Goal: Task Accomplishment & Management: Complete application form

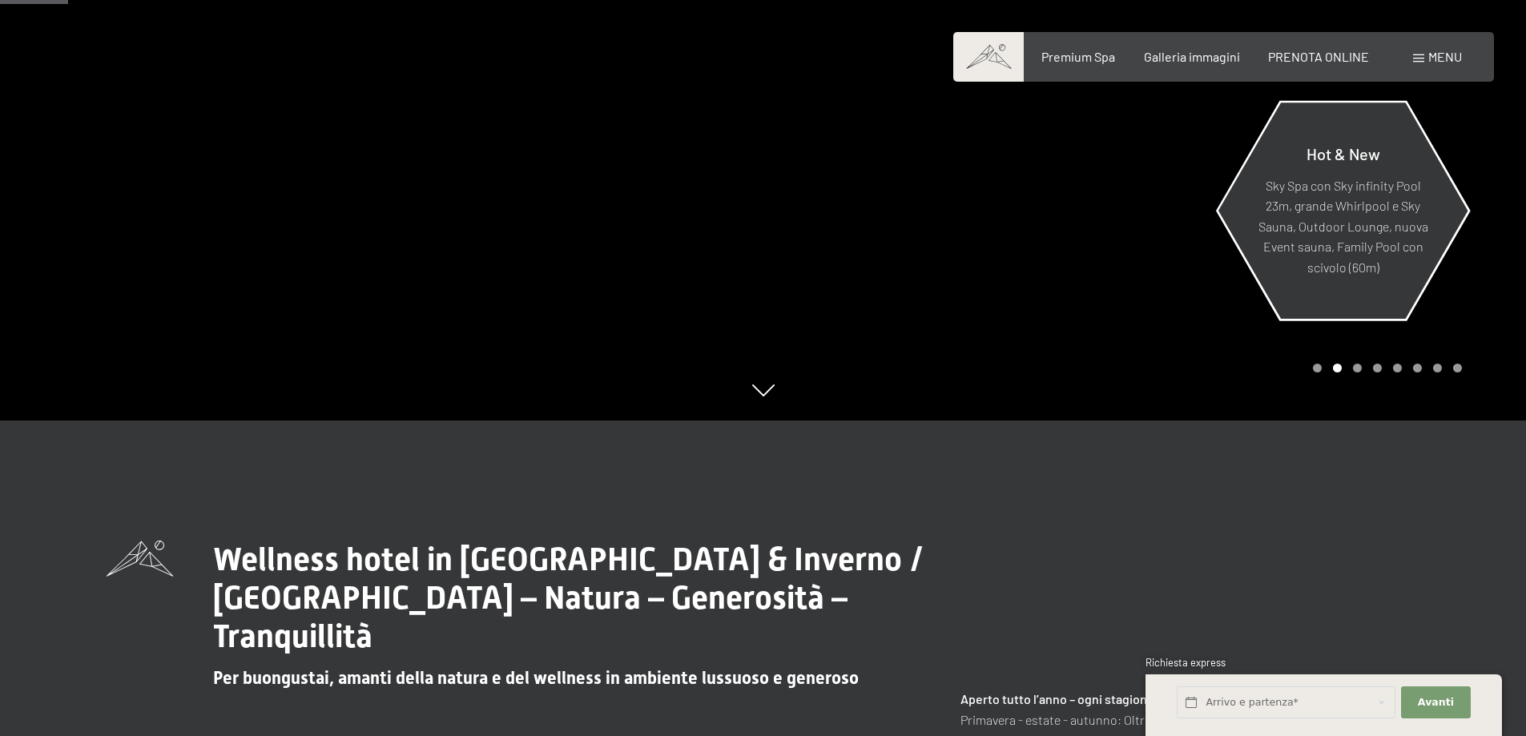
scroll to position [240, 0]
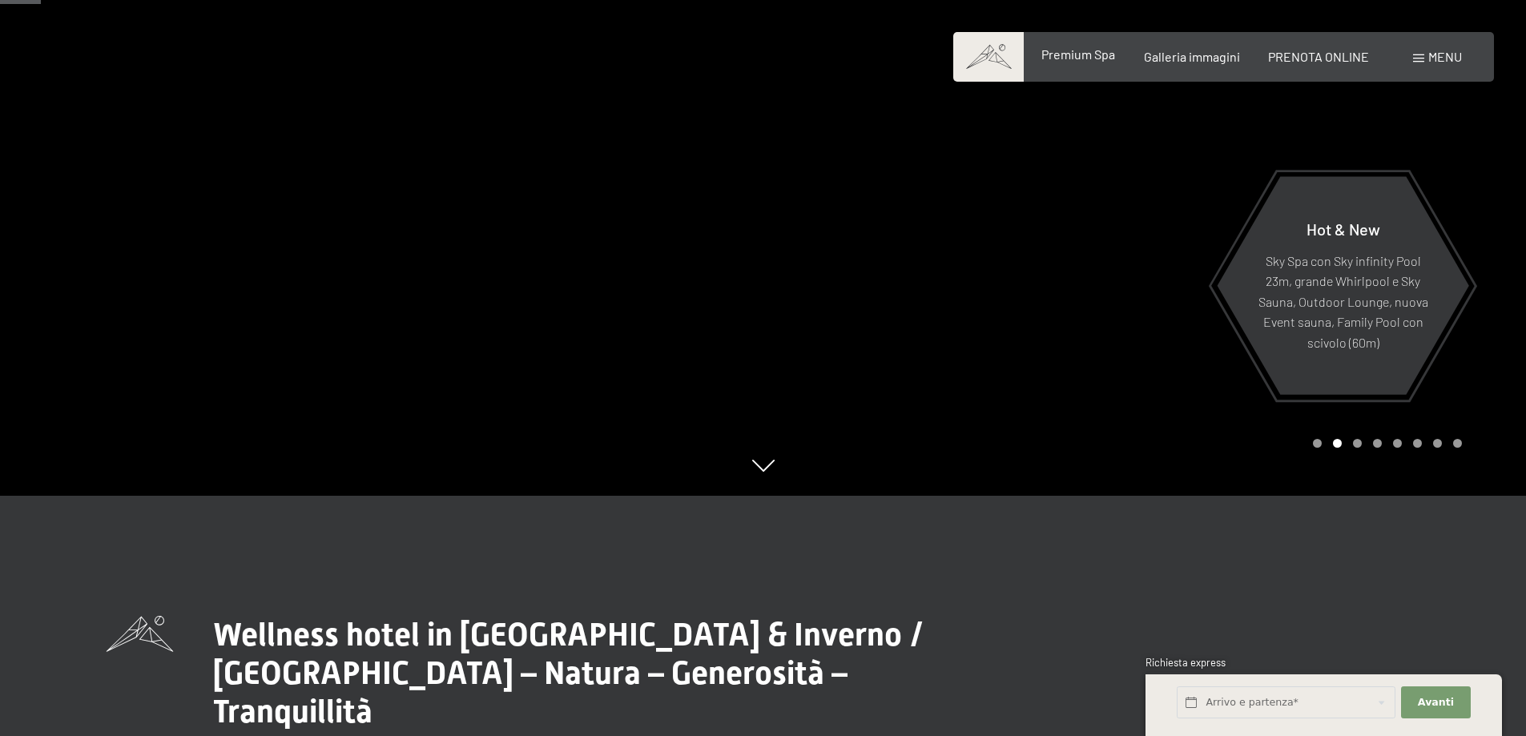
click at [1093, 62] on div "Premium Spa" at bounding box center [1078, 55] width 74 height 18
click at [1088, 50] on span "Premium Spa" at bounding box center [1078, 53] width 74 height 15
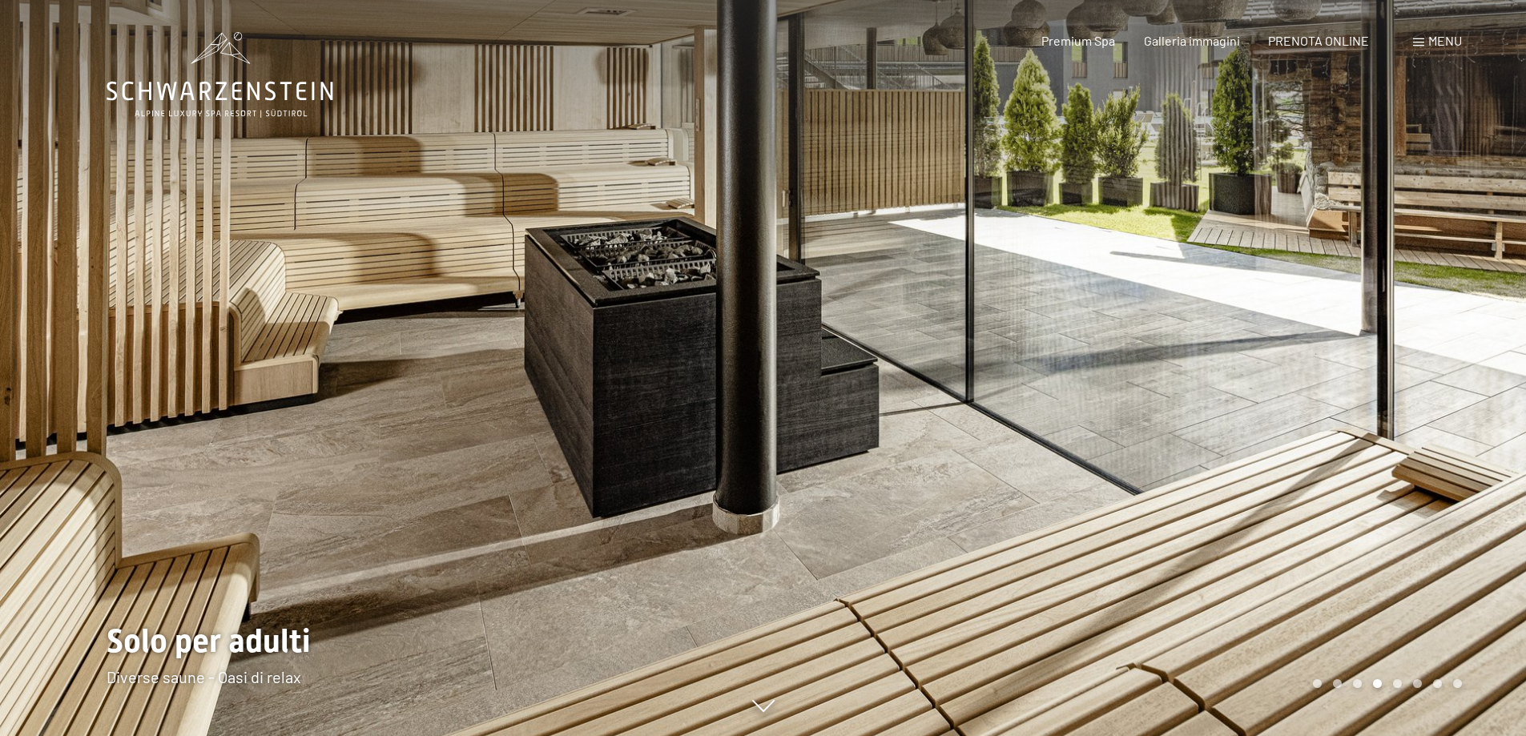
click at [234, 113] on icon at bounding box center [220, 75] width 227 height 86
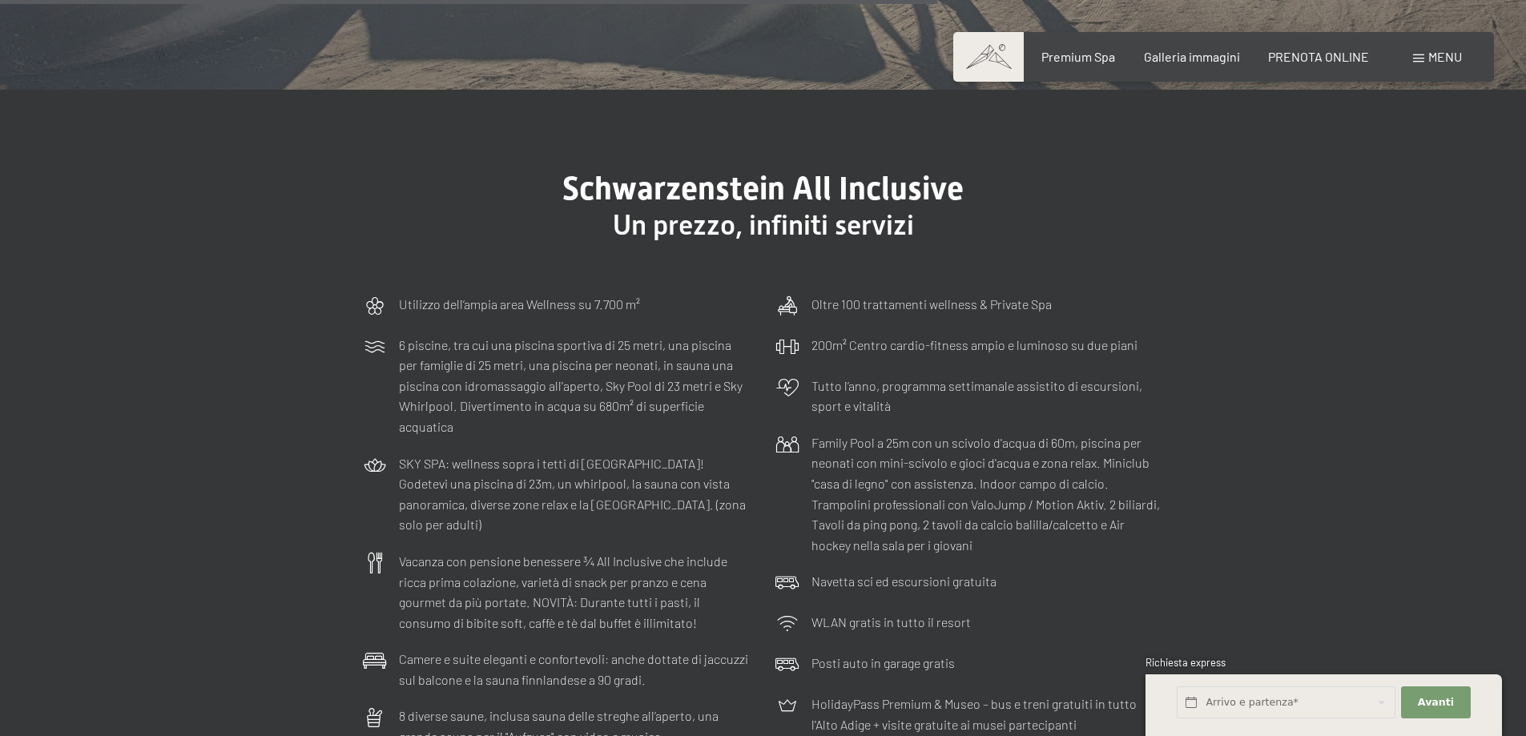
scroll to position [4726, 0]
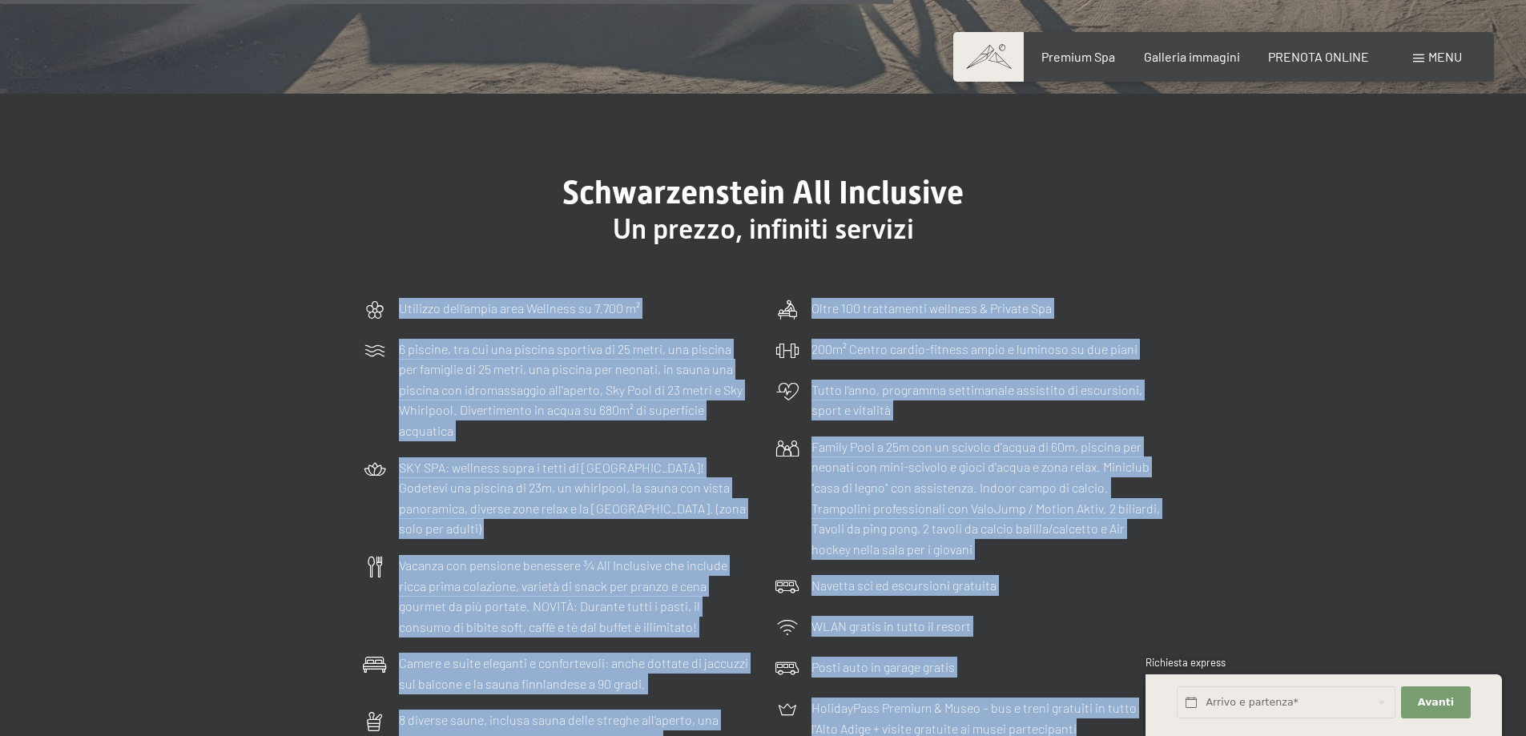
drag, startPoint x: 401, startPoint y: 264, endPoint x: 1093, endPoint y: 690, distance: 811.6
click at [1093, 690] on div "Utilizzo dell‘ampia area Wellness su 7.700 m² 6 piscine, tra cui una piscina sp…" at bounding box center [763, 524] width 817 height 469
copy div "Utilizzo dell‘ampia area Wellness su 7.700 m² 6 piscine, tra cui una piscina sp…"
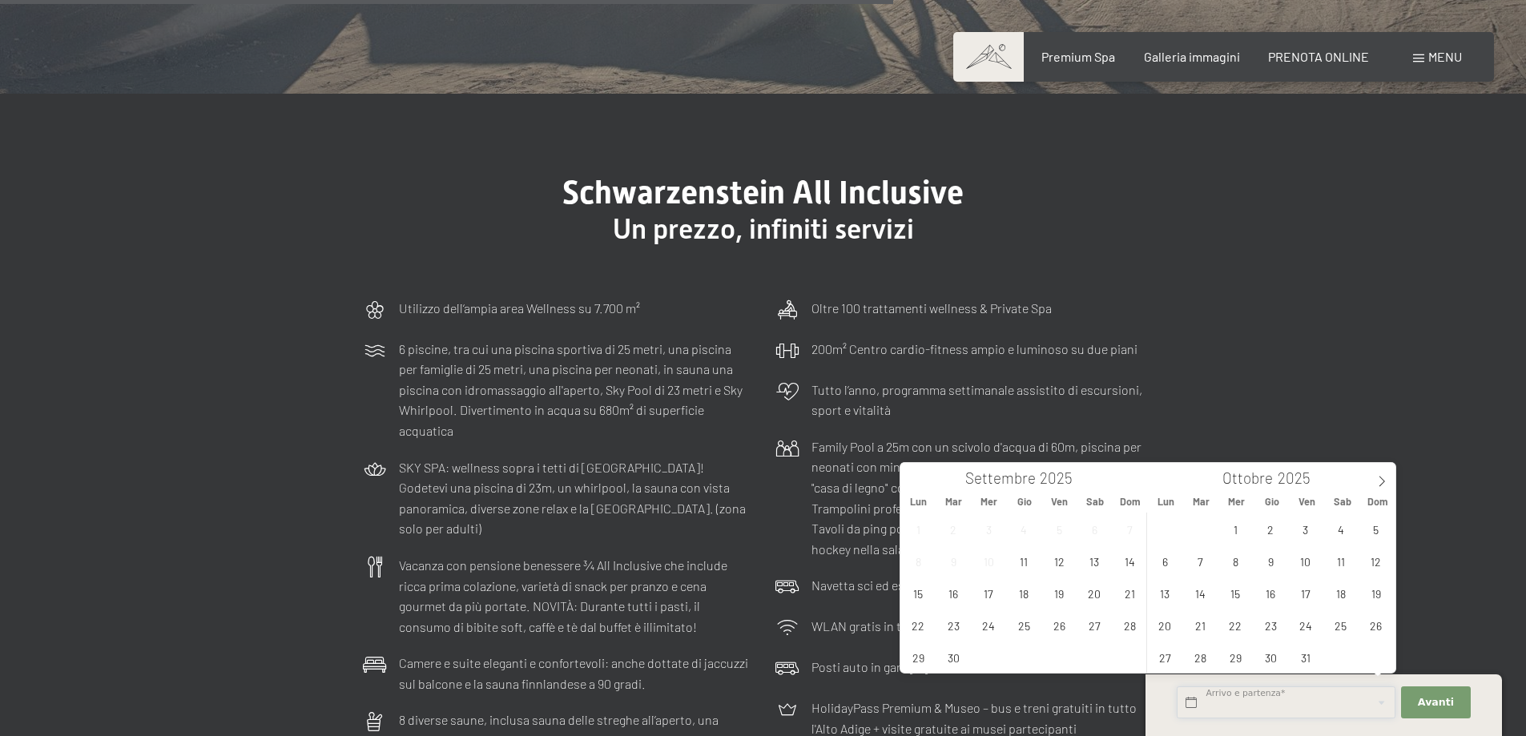
click at [1320, 701] on input "text" at bounding box center [1286, 702] width 219 height 33
click at [1385, 477] on icon at bounding box center [1381, 481] width 11 height 11
click at [1340, 622] on span "27" at bounding box center [1340, 625] width 31 height 31
type input "Sab. 27/12/2025"
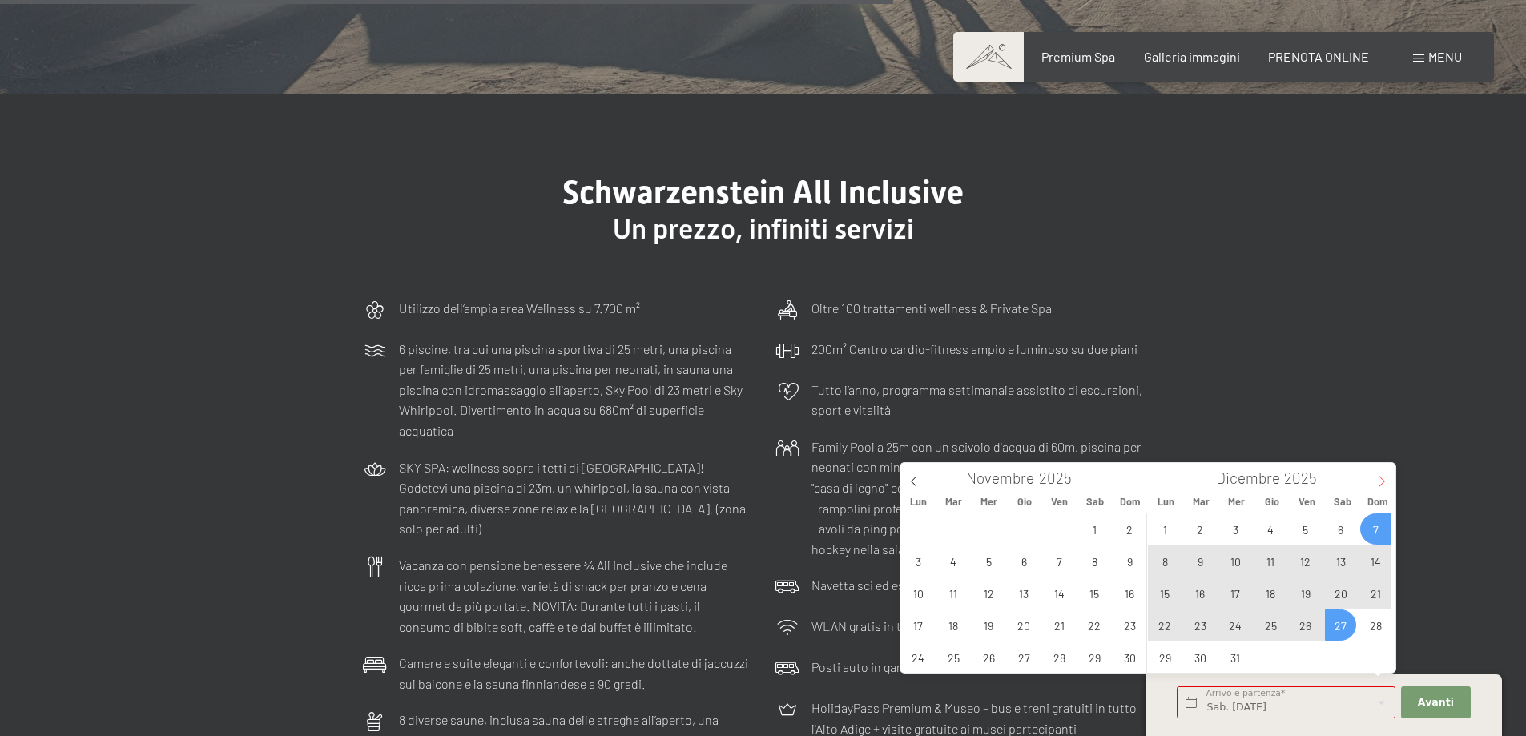
click at [1377, 482] on icon at bounding box center [1381, 481] width 11 height 11
type input "2026"
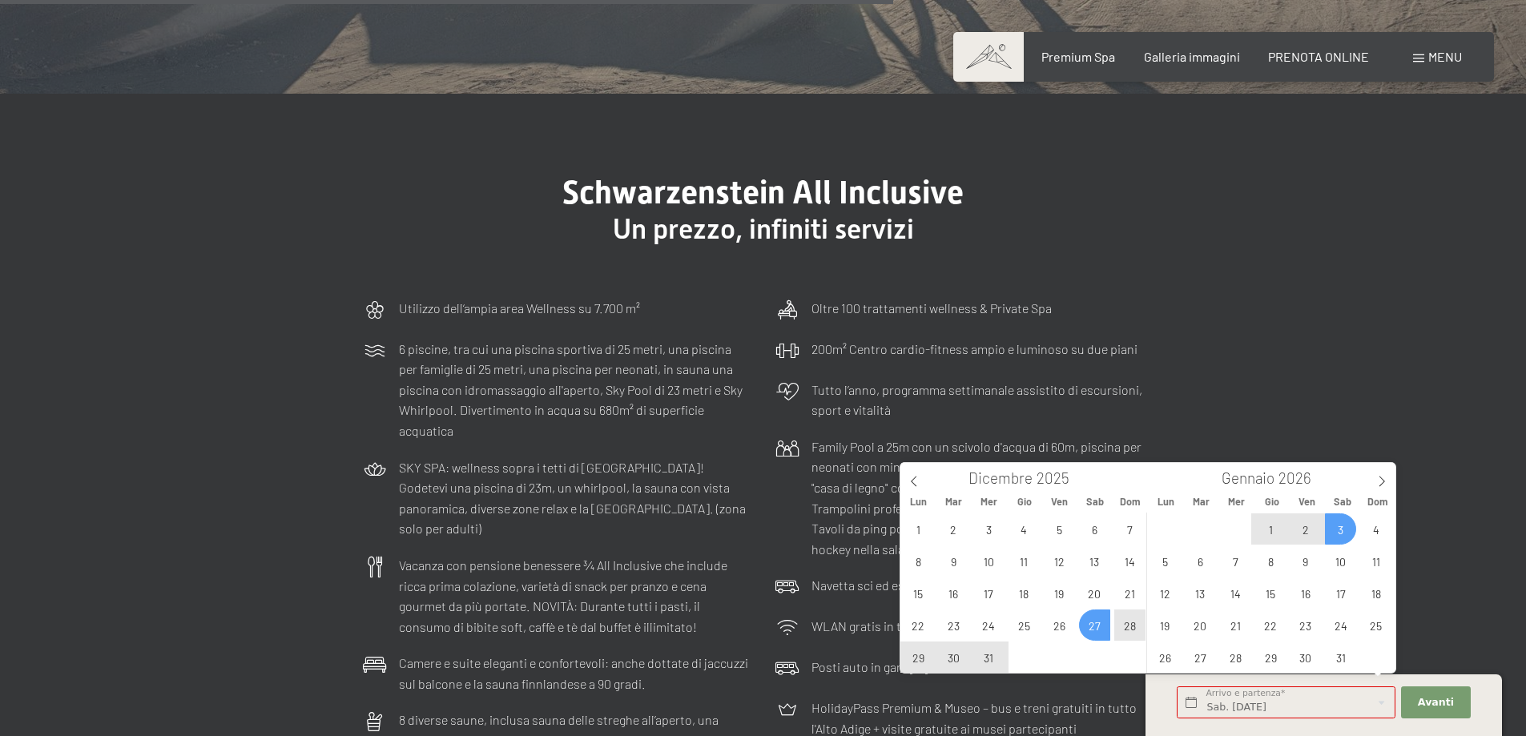
click at [1345, 529] on span "3" at bounding box center [1340, 528] width 31 height 31
type input "Sab. 27/12/2025 - Sab. 03/01/2026"
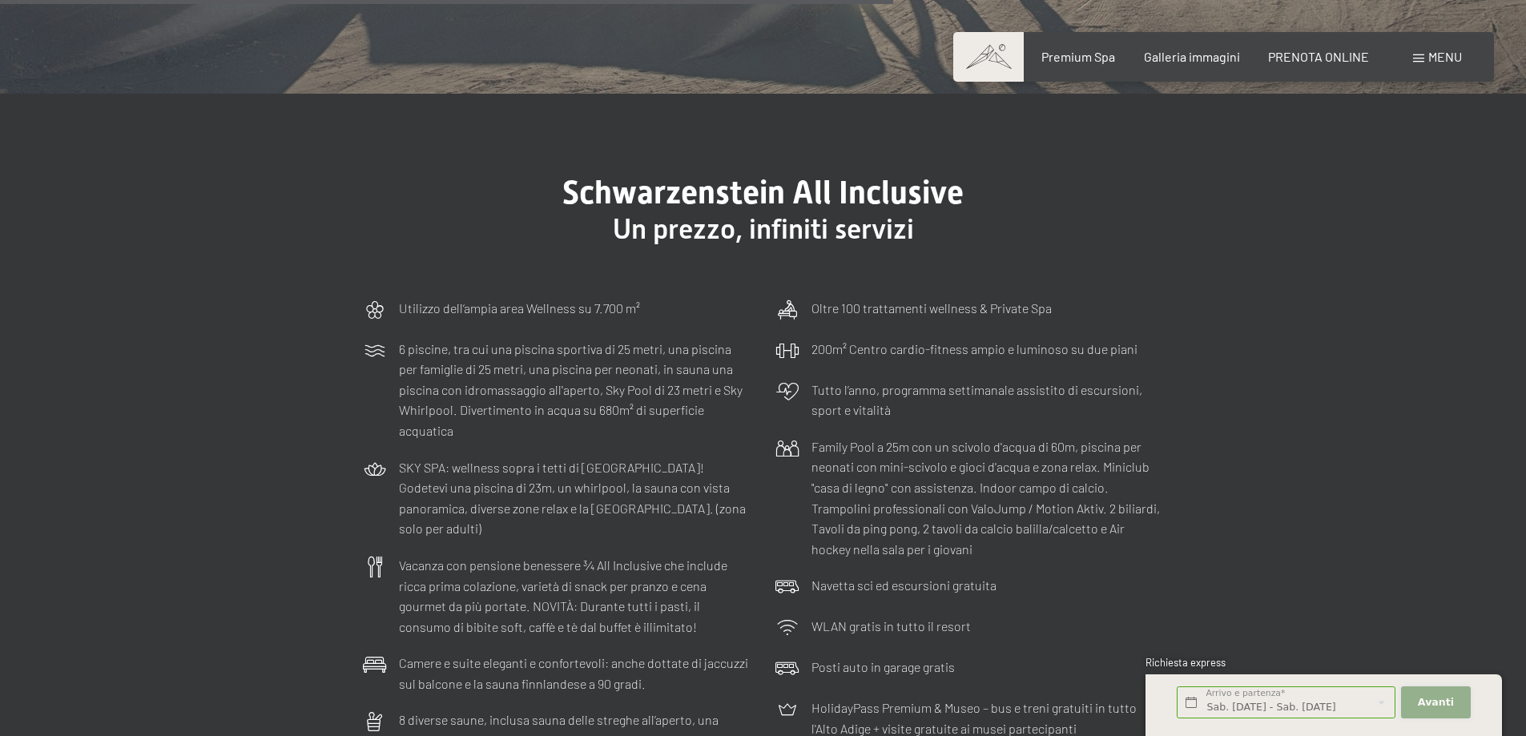
click at [1460, 702] on button "Avanti Nascondere i campi dell'indirizzo" at bounding box center [1435, 702] width 69 height 33
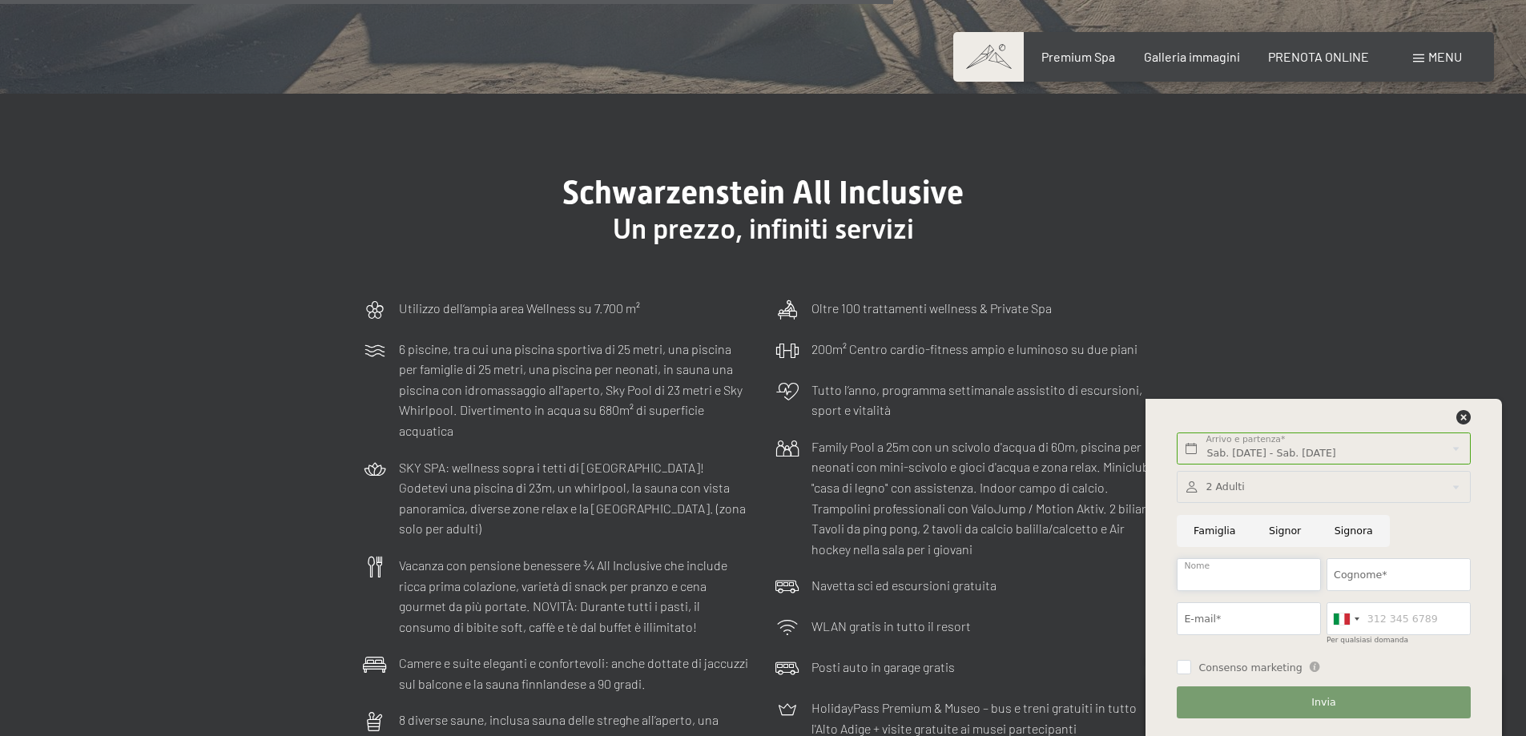
click at [1244, 574] on input "Nome" at bounding box center [1249, 574] width 144 height 33
type input "Marco"
type input "Zantelli"
type input "3396566185"
click at [1266, 619] on input "E-mail*" at bounding box center [1249, 618] width 144 height 33
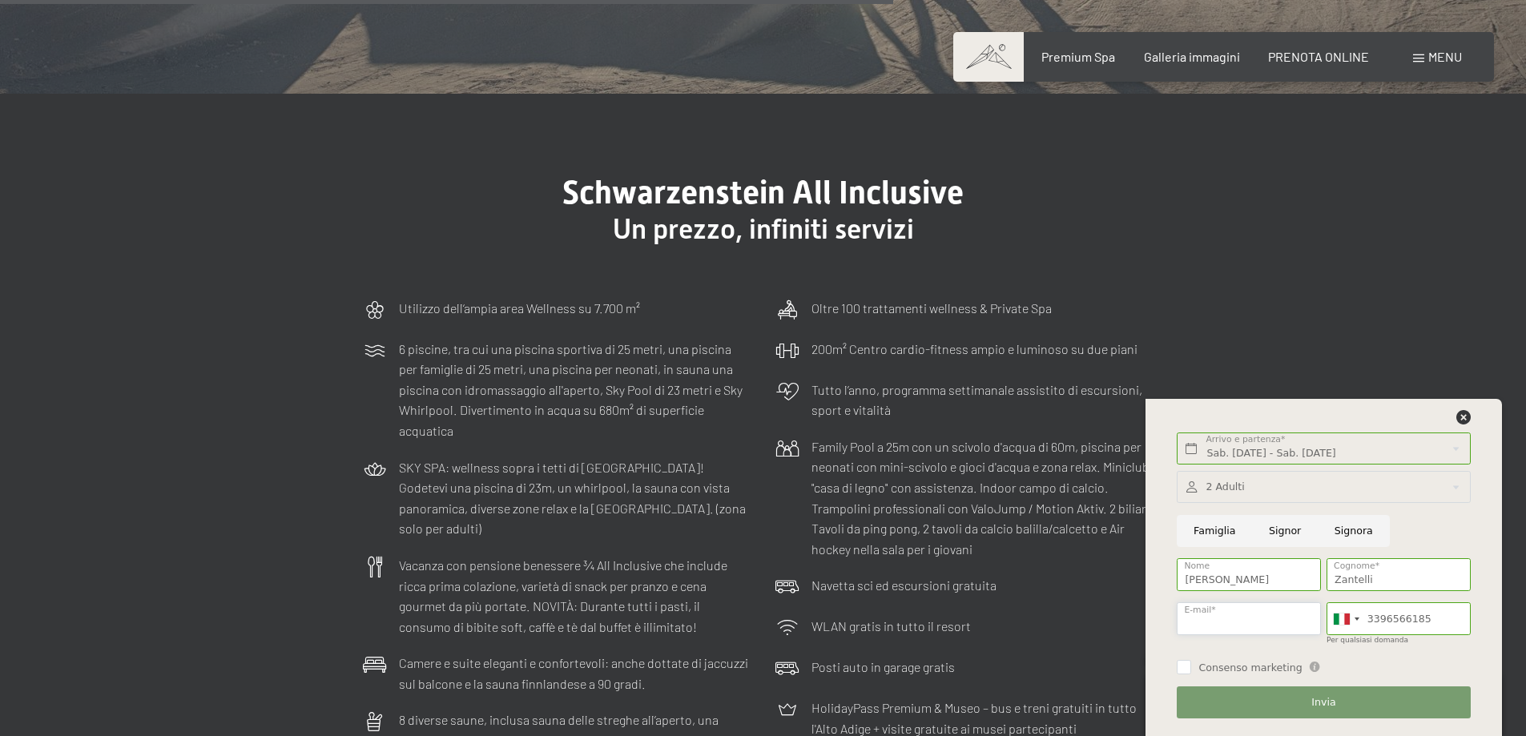
type input "marcozantelli@gmail.com"
click at [1243, 483] on div at bounding box center [1323, 487] width 293 height 33
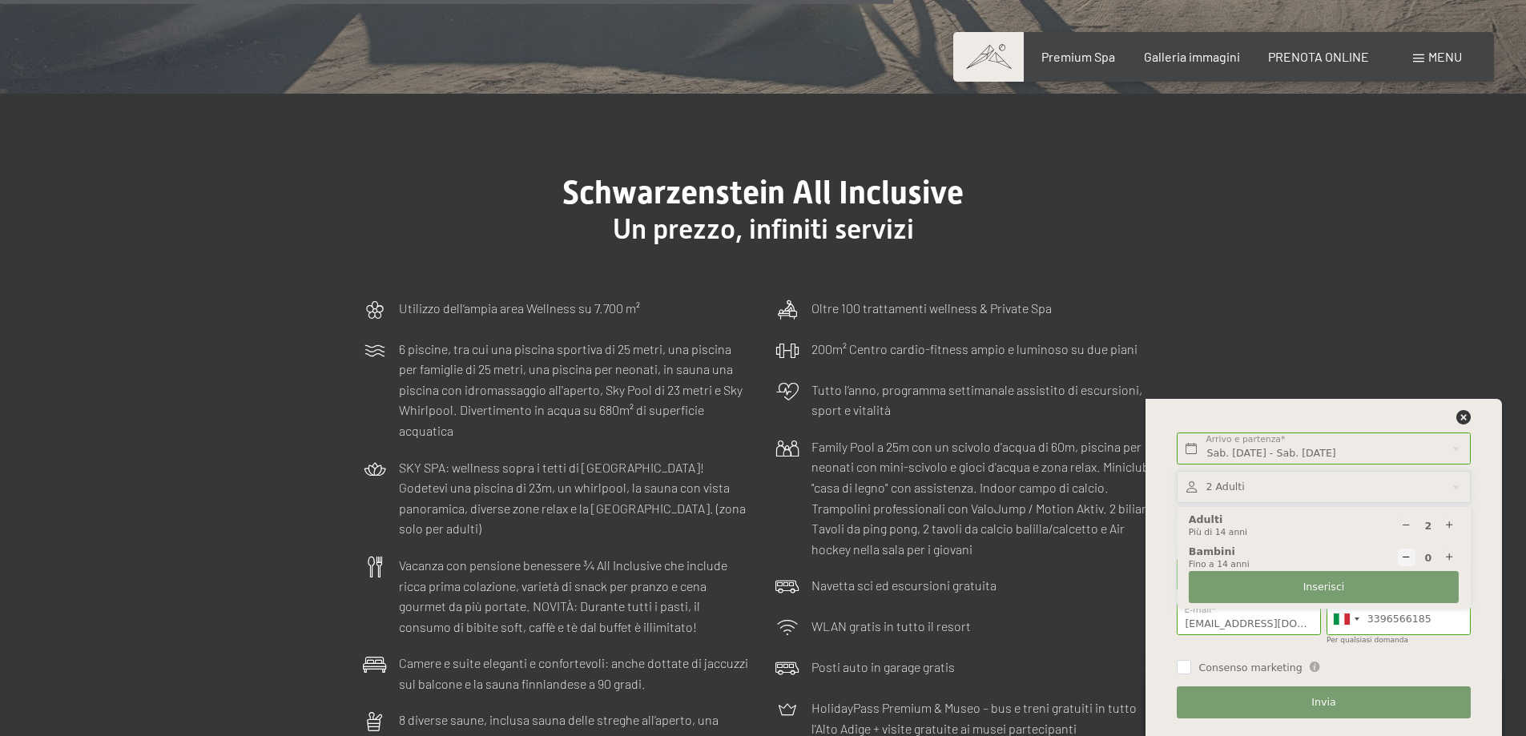
click at [1451, 553] on icon at bounding box center [1449, 558] width 10 height 10
type input "1"
select select
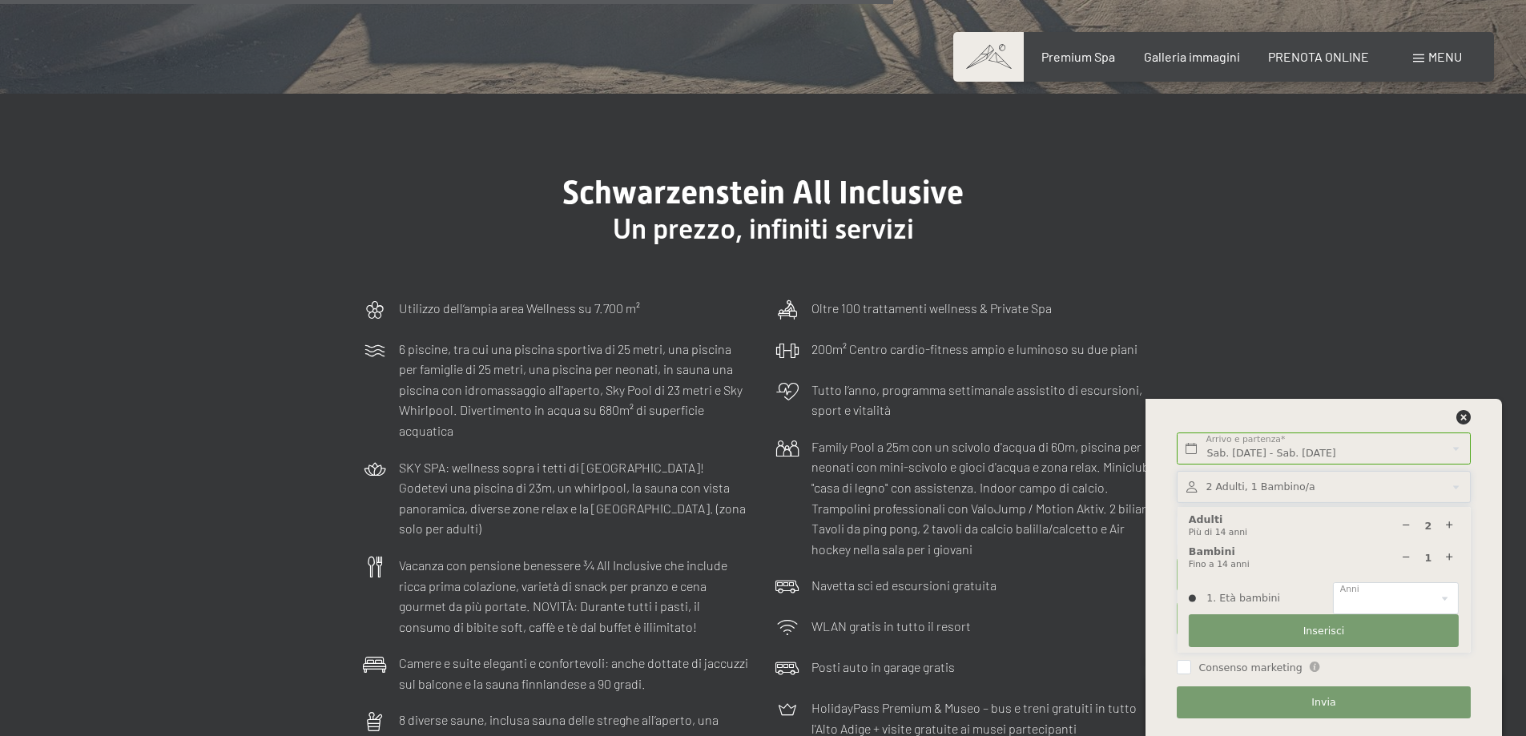
click at [1449, 553] on icon at bounding box center [1449, 558] width 10 height 10
type input "2"
select select
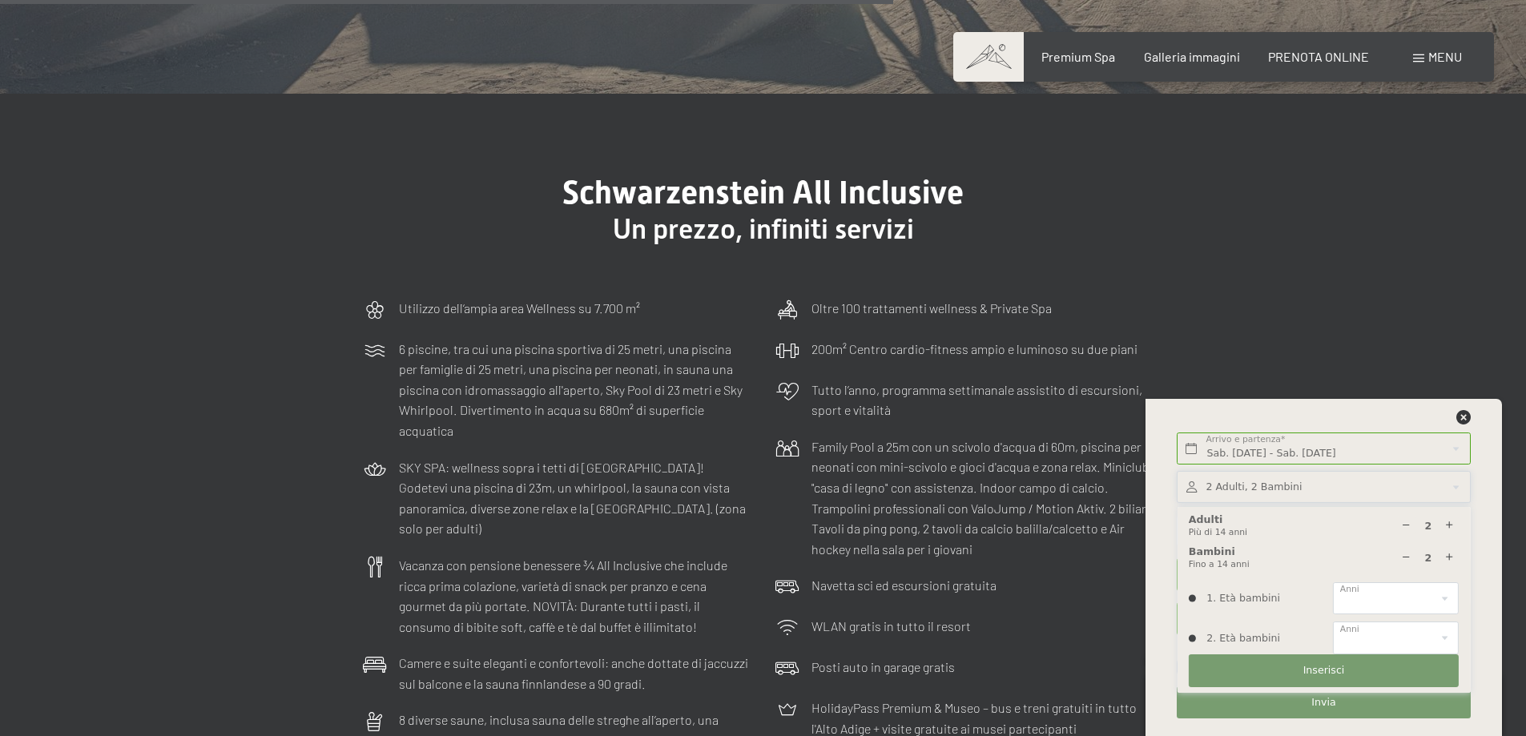
click at [1449, 553] on icon at bounding box center [1449, 558] width 10 height 10
type input "3"
select select
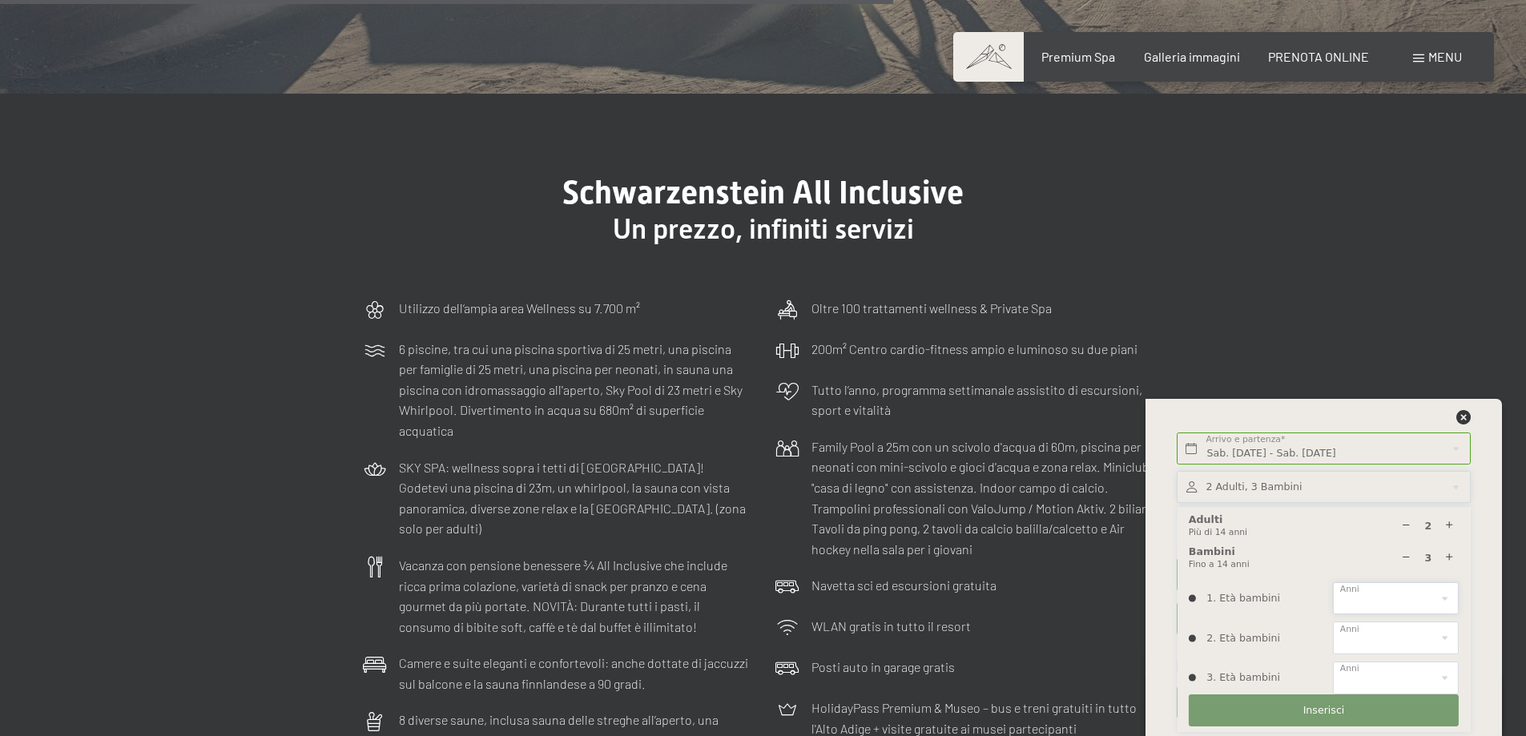
click at [1405, 594] on select "0 1 2 3 4 5 6 7 8 9 10 11 12 13 14" at bounding box center [1396, 598] width 126 height 33
select select "2"
click at [1333, 582] on select "0 1 2 3 4 5 6 7 8 9 10 11 12 13 14" at bounding box center [1396, 598] width 126 height 33
click at [1381, 630] on select "0 1 2 3 4 5 6 7 8 9 10 11 12 13 14" at bounding box center [1396, 638] width 126 height 33
select select "6"
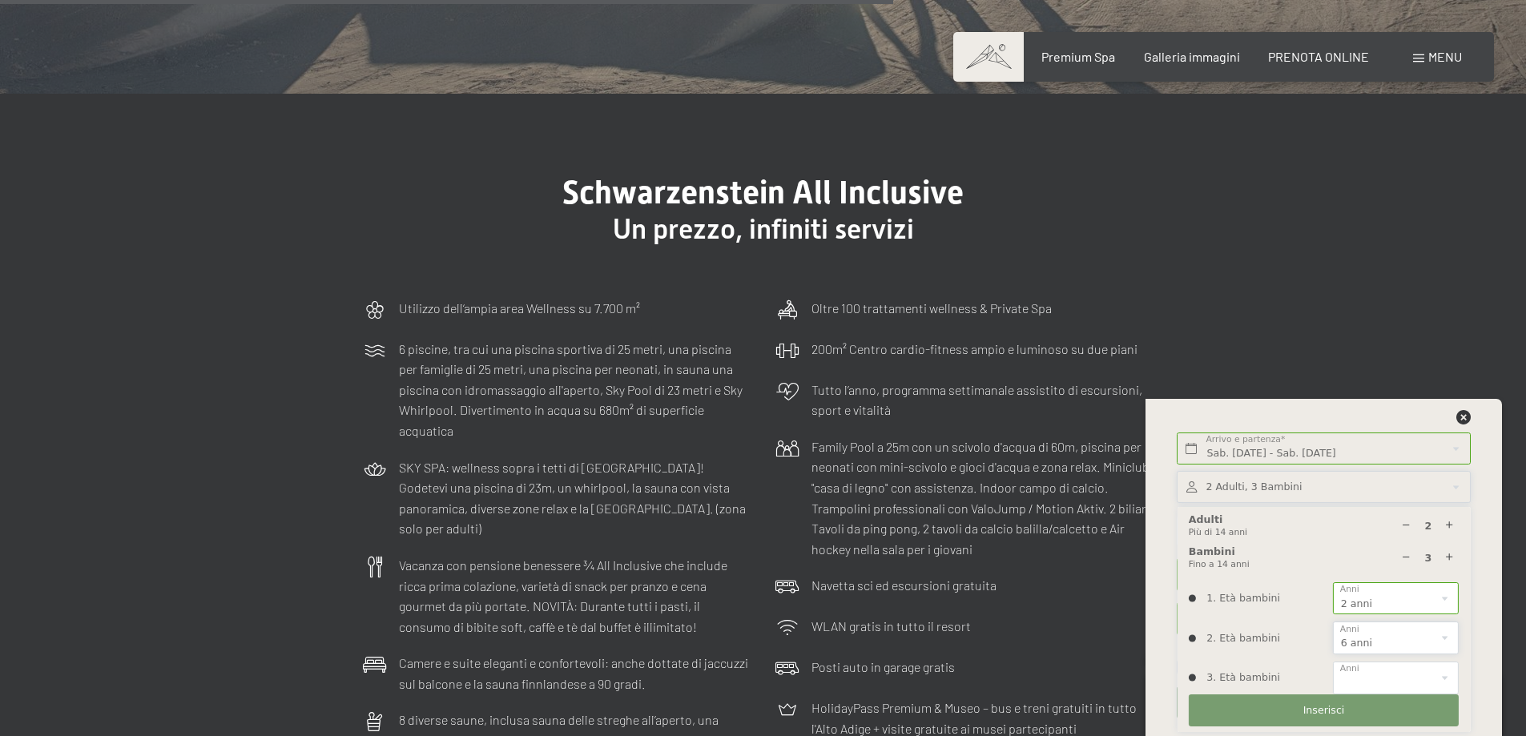
click at [1333, 622] on select "0 1 2 3 4 5 6 7 8 9 10 11 12 13 14" at bounding box center [1396, 638] width 126 height 33
click at [1374, 679] on select "0 1 2 3 4 5 6 7 8 9 10 11 12 13 14" at bounding box center [1396, 678] width 126 height 33
select select "8"
click at [1333, 662] on select "0 1 2 3 4 5 6 7 8 9 10 11 12 13 14" at bounding box center [1396, 678] width 126 height 33
click at [1321, 711] on span "Inserisci" at bounding box center [1324, 710] width 42 height 14
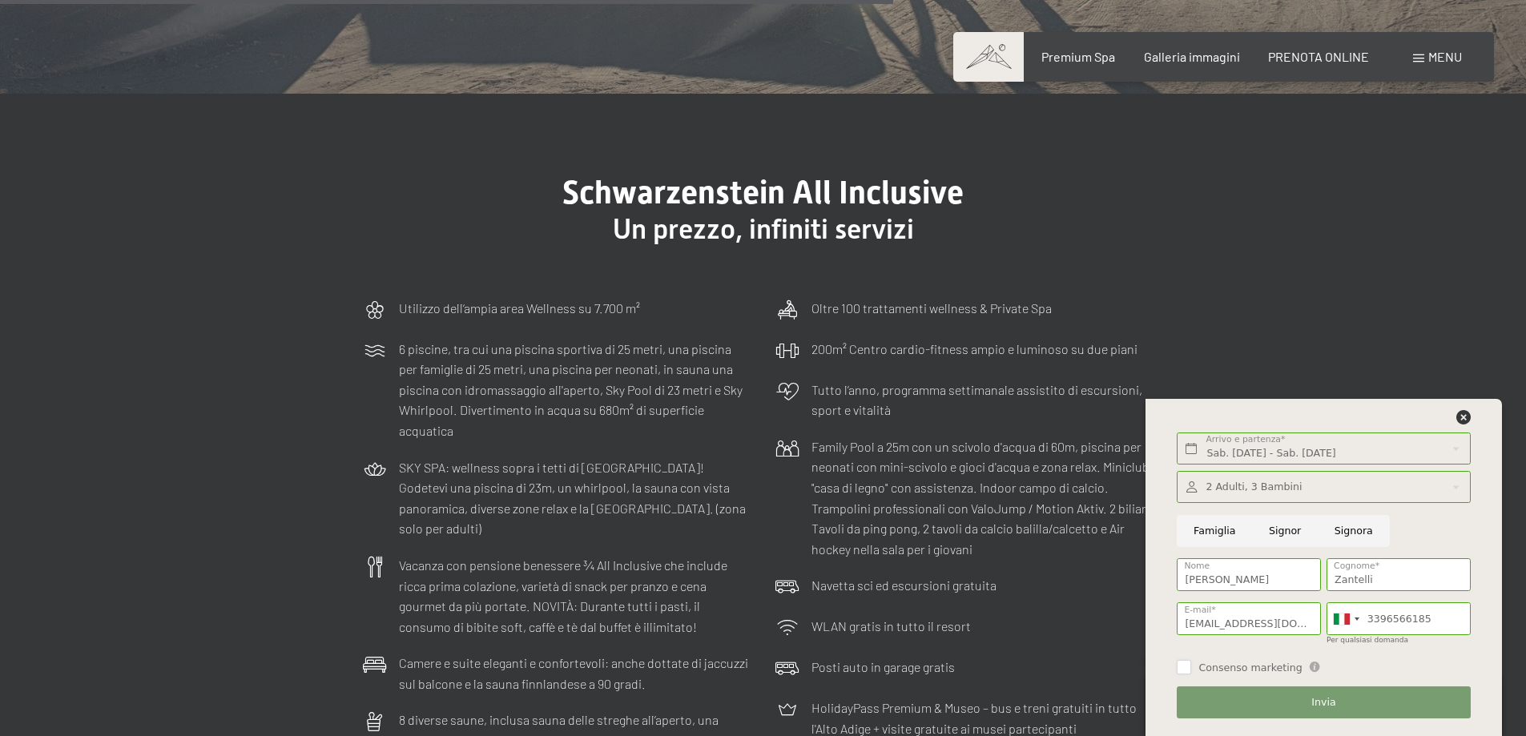
click at [1187, 668] on input "Consenso marketing" at bounding box center [1184, 667] width 14 height 14
checkbox input "true"
click at [1288, 703] on button "Invia" at bounding box center [1323, 702] width 293 height 33
